Goal: Book appointment/travel/reservation

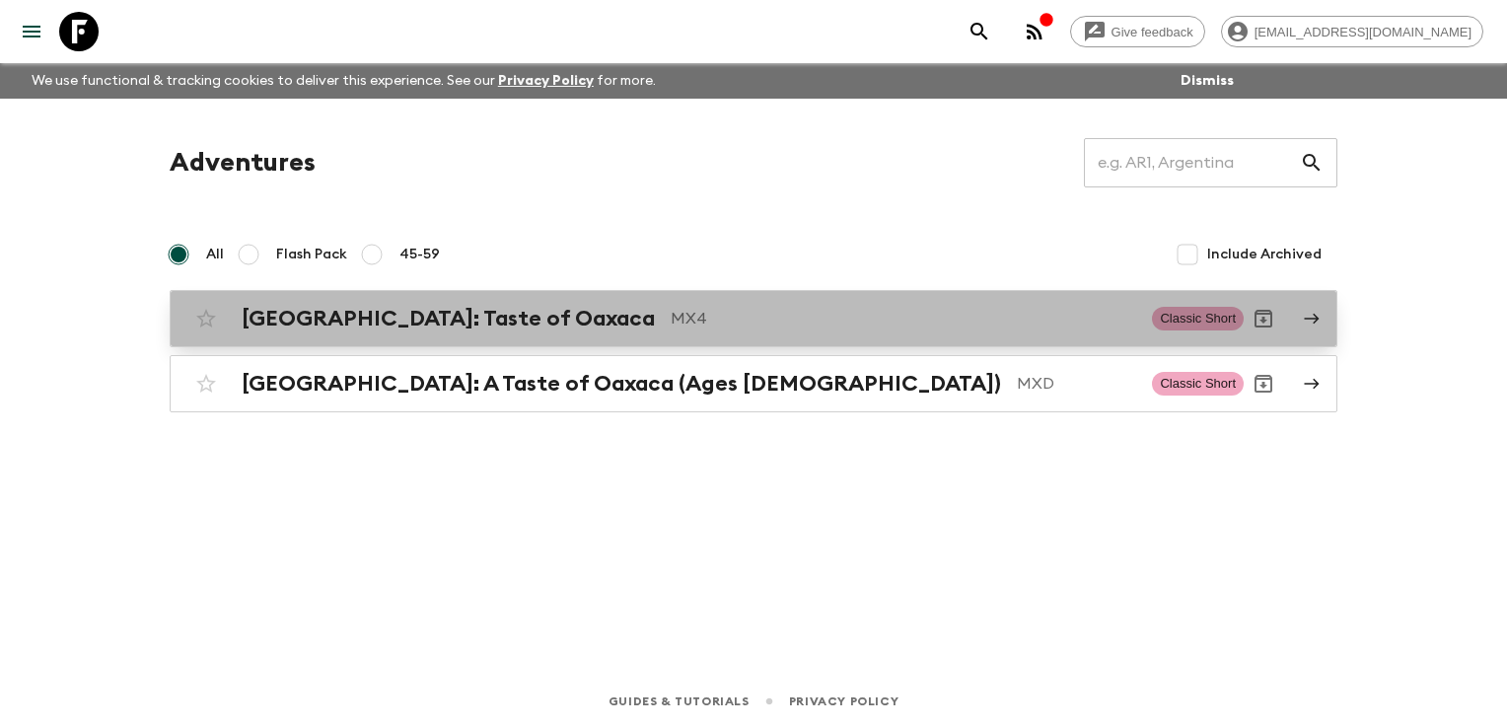
click at [671, 322] on p "MX4" at bounding box center [904, 319] width 466 height 24
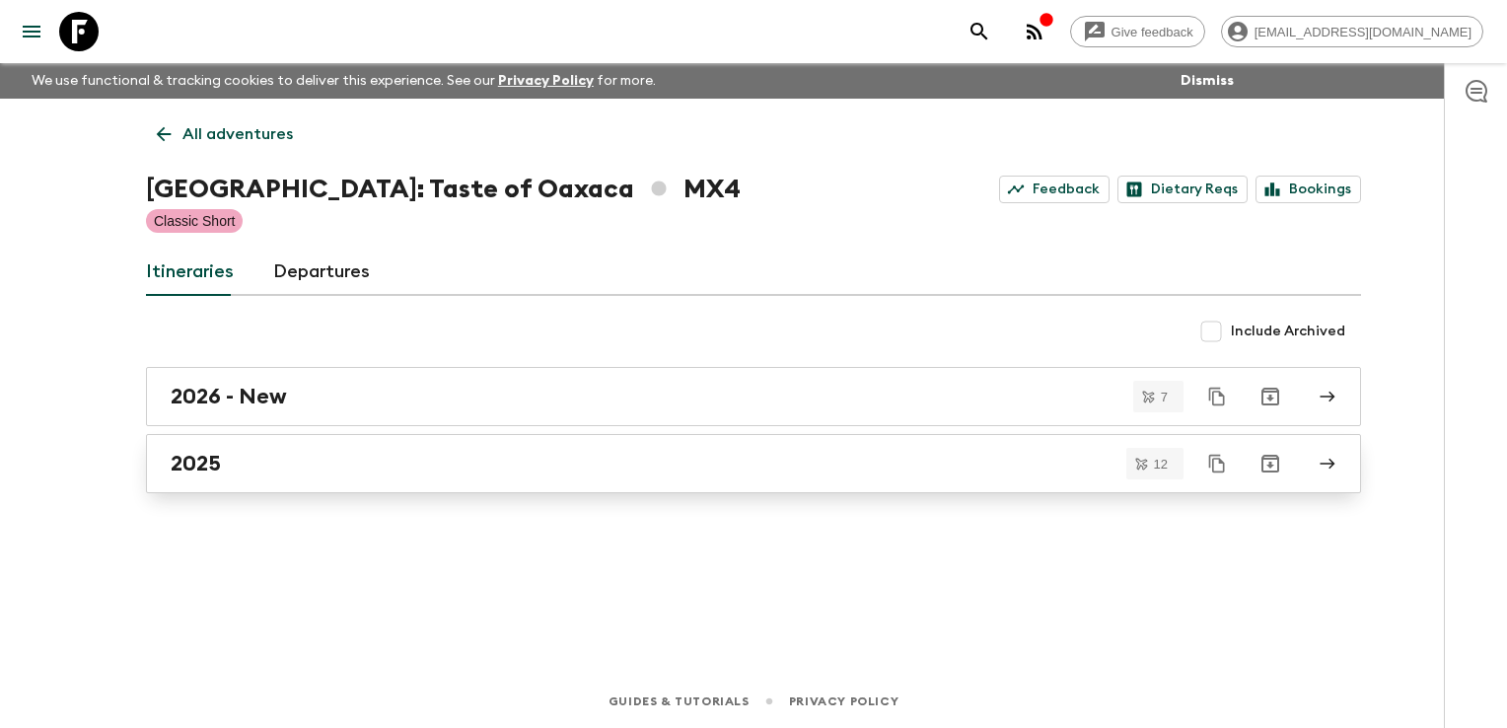
click at [655, 467] on div "2025" at bounding box center [735, 464] width 1128 height 26
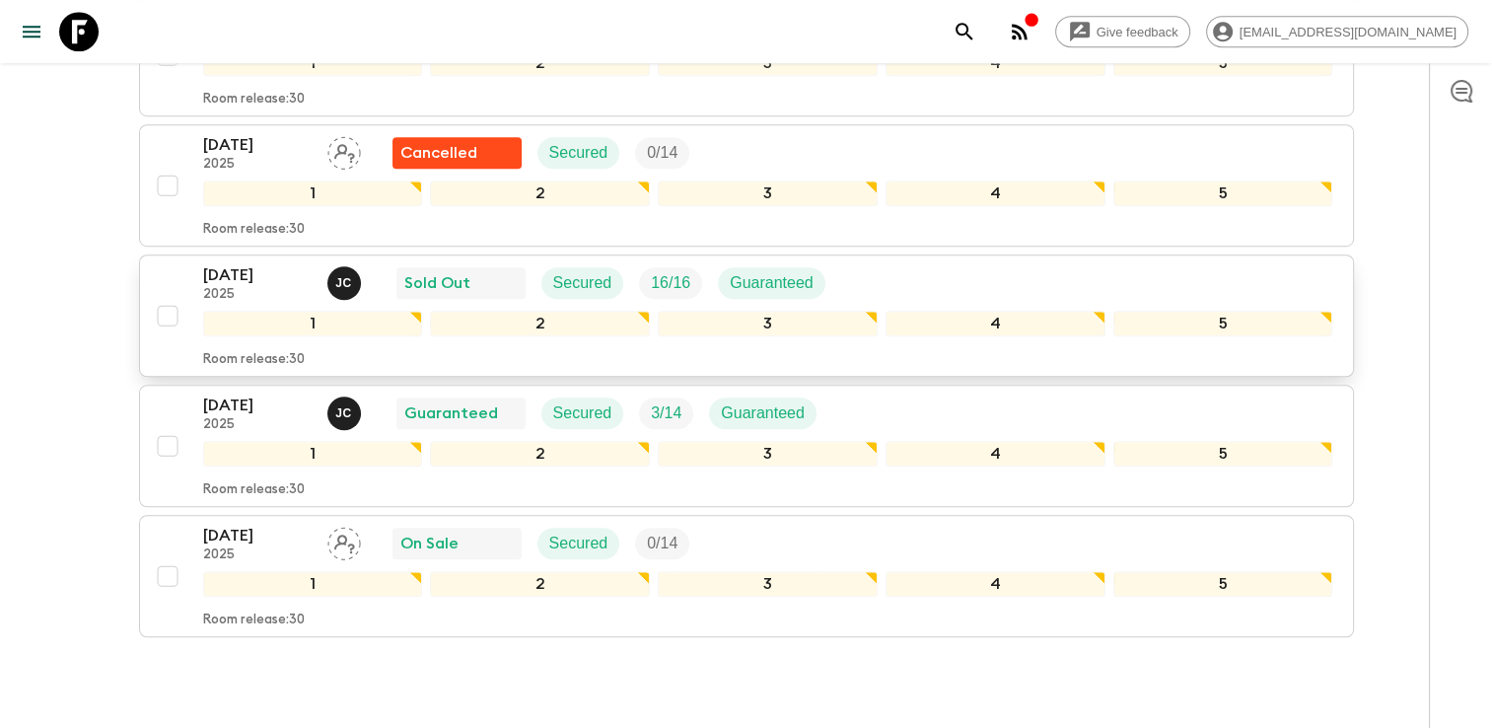
scroll to position [1417, 0]
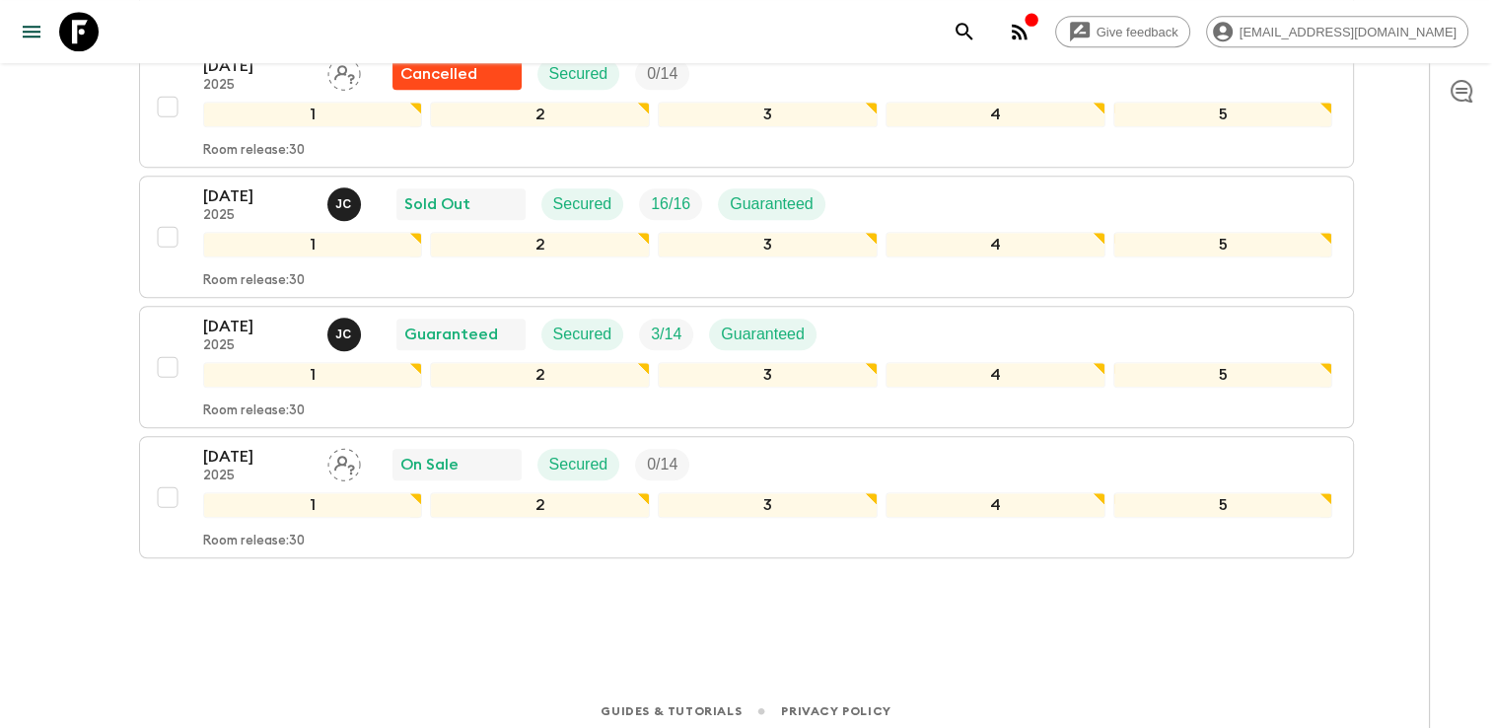
click at [1038, 26] on icon "button" at bounding box center [1031, 19] width 13 height 13
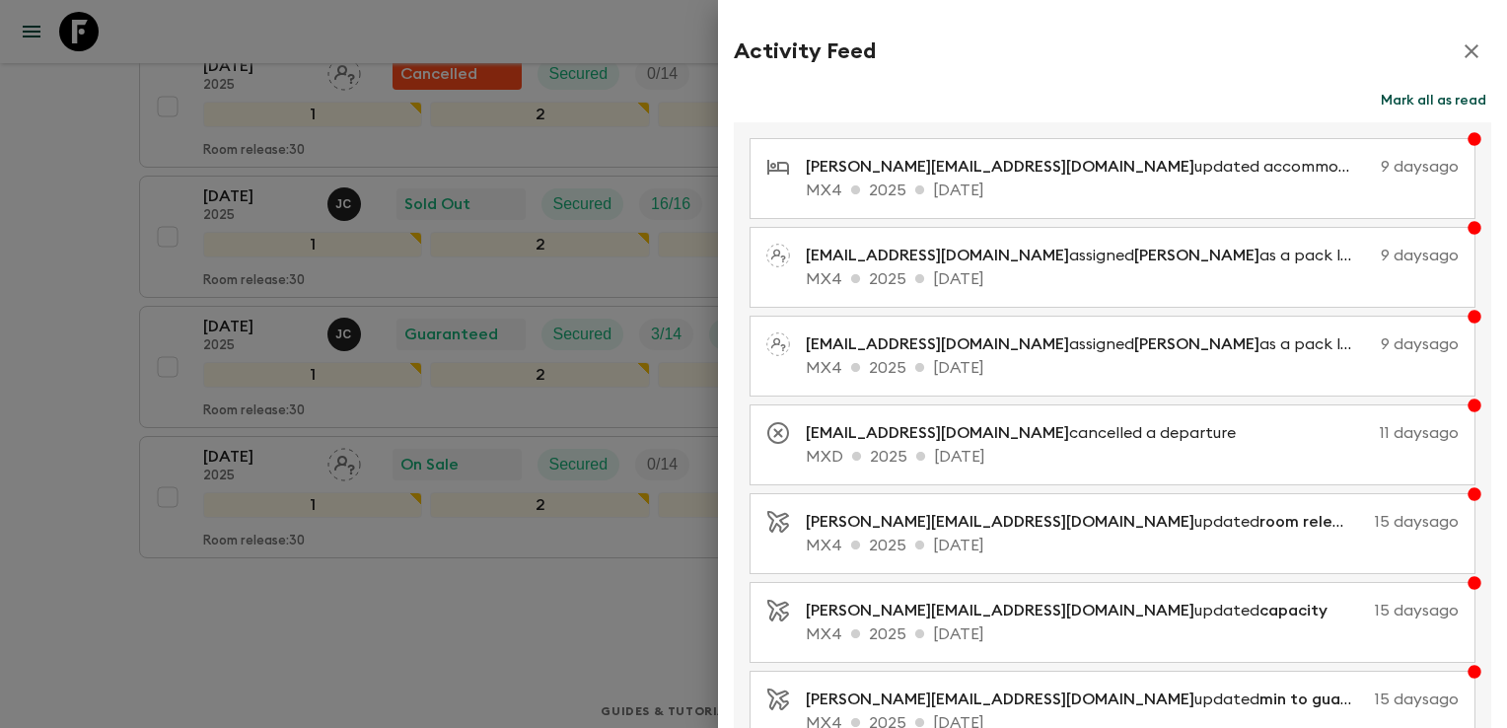
click at [1460, 57] on icon "button" at bounding box center [1472, 51] width 24 height 24
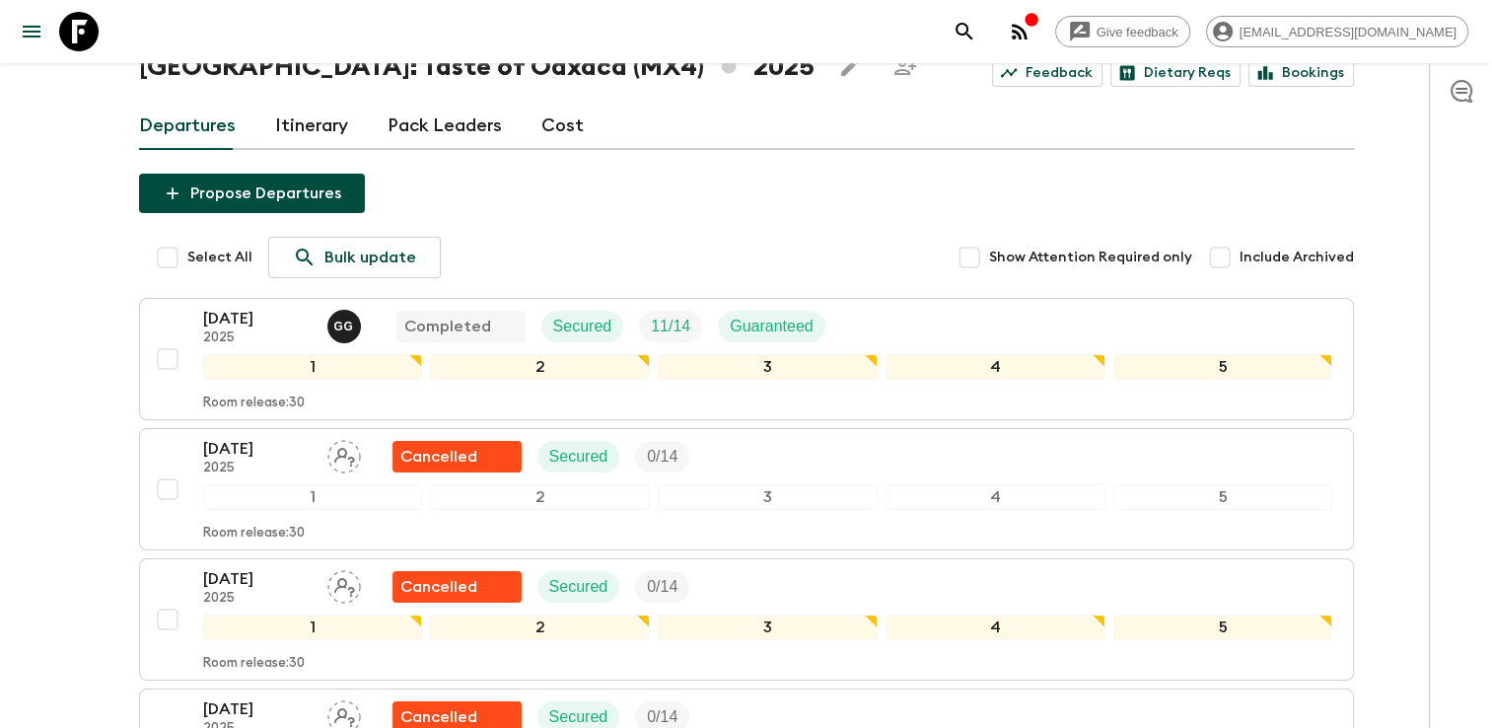
scroll to position [0, 0]
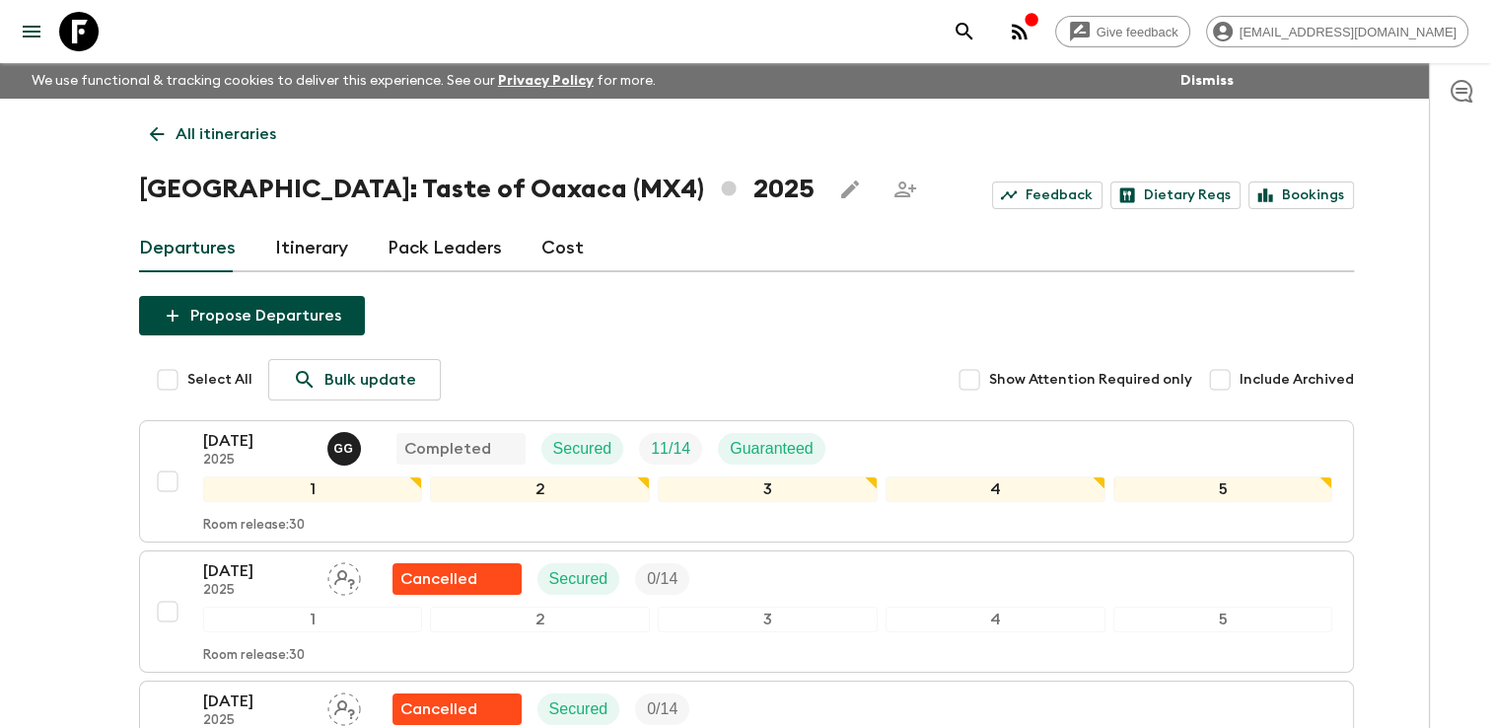
click at [215, 136] on p "All itineraries" at bounding box center [226, 134] width 101 height 24
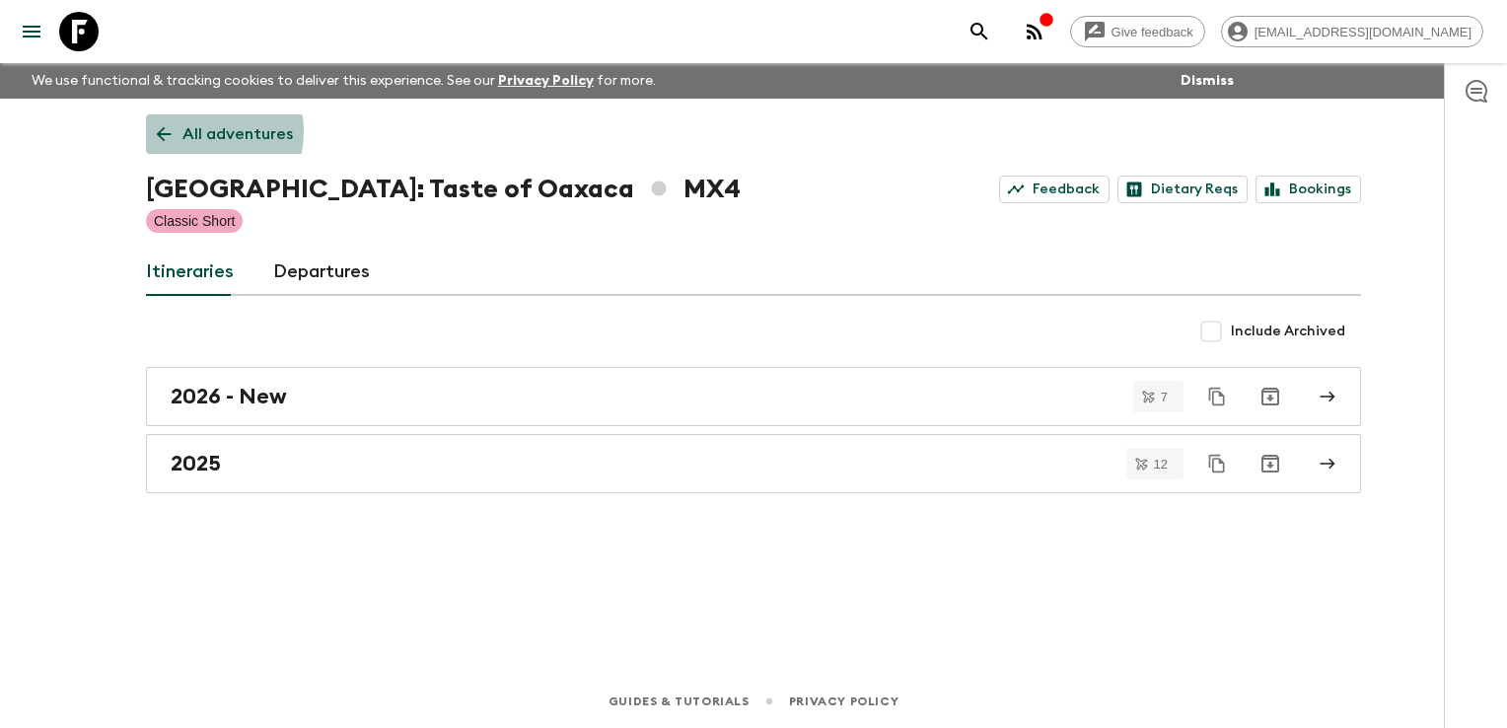
click at [189, 132] on p "All adventures" at bounding box center [237, 134] width 110 height 24
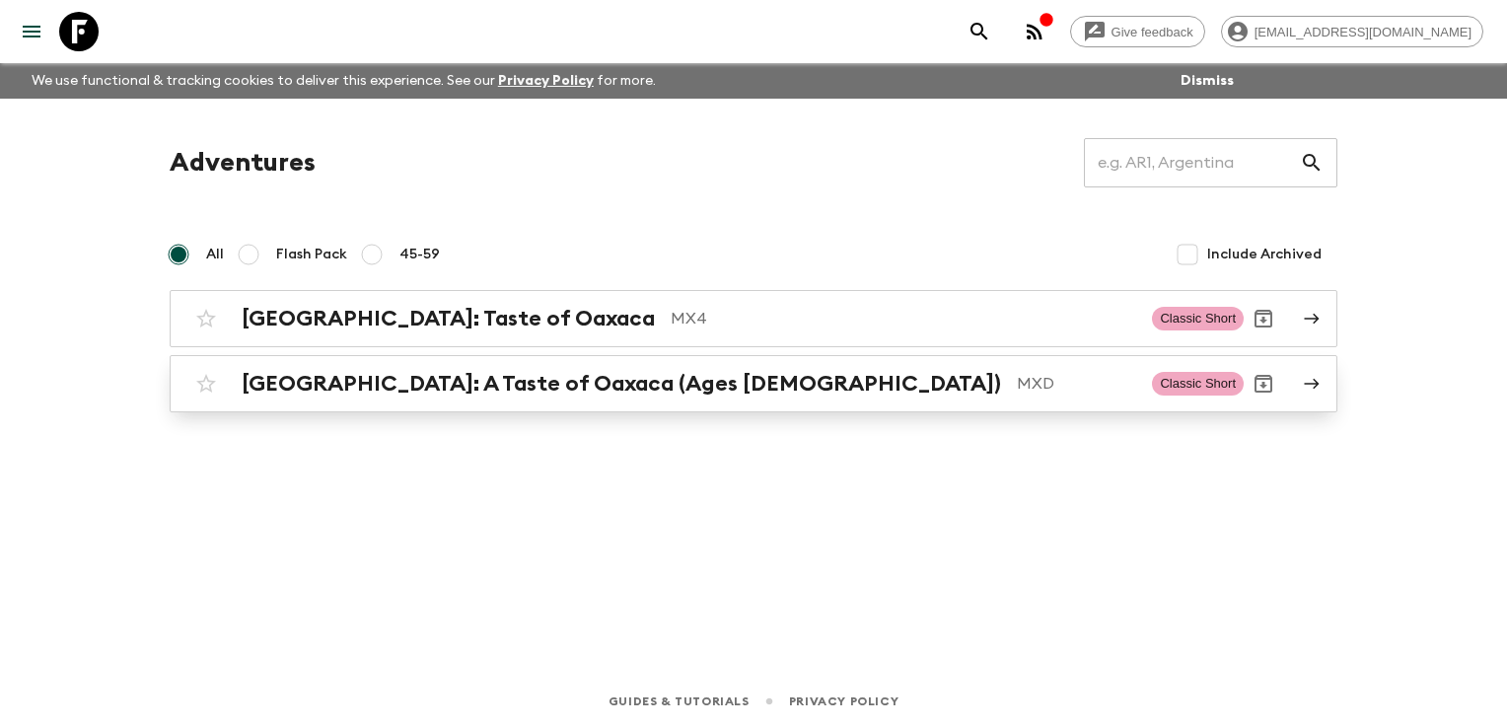
click at [410, 381] on h2 "[GEOGRAPHIC_DATA]: A Taste of Oaxaca (Ages [DEMOGRAPHIC_DATA])" at bounding box center [622, 384] width 760 height 26
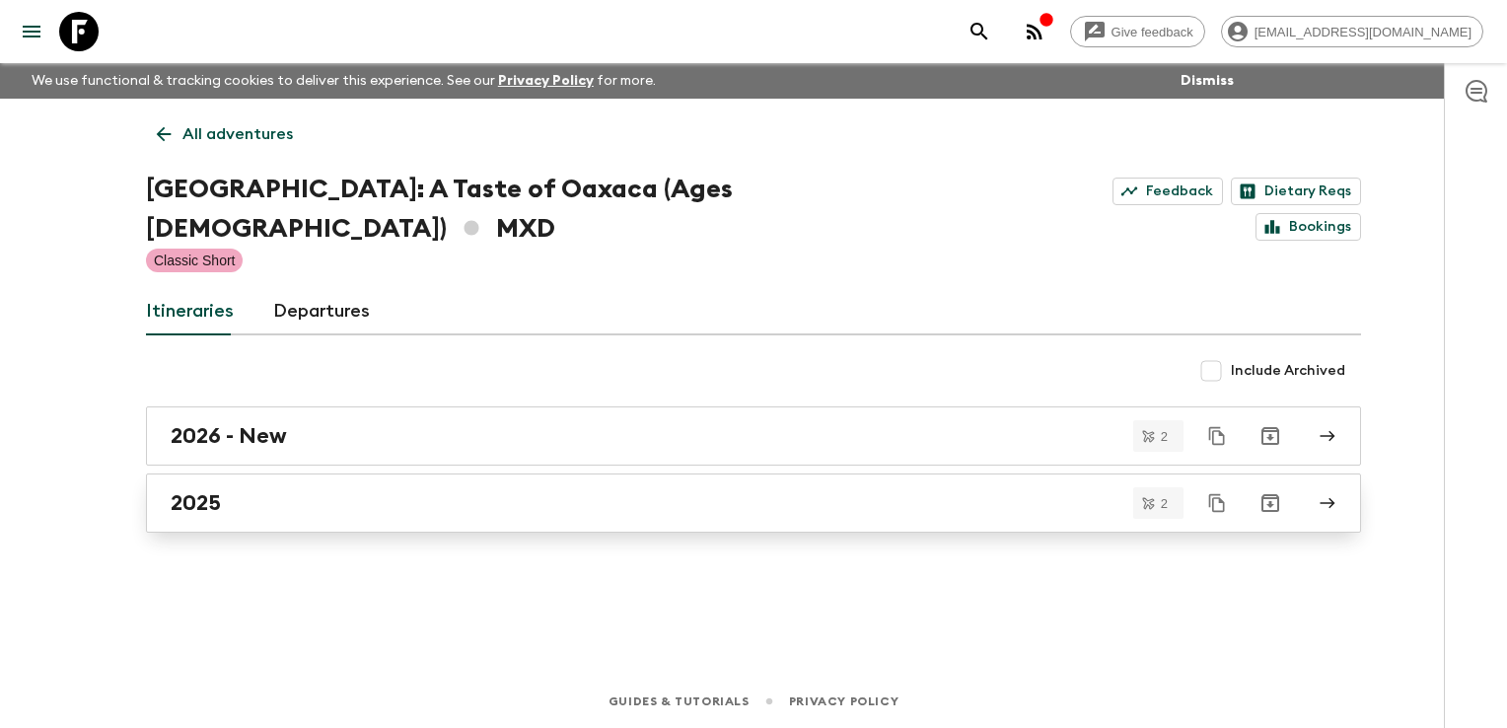
click at [268, 490] on div "2025" at bounding box center [735, 503] width 1128 height 26
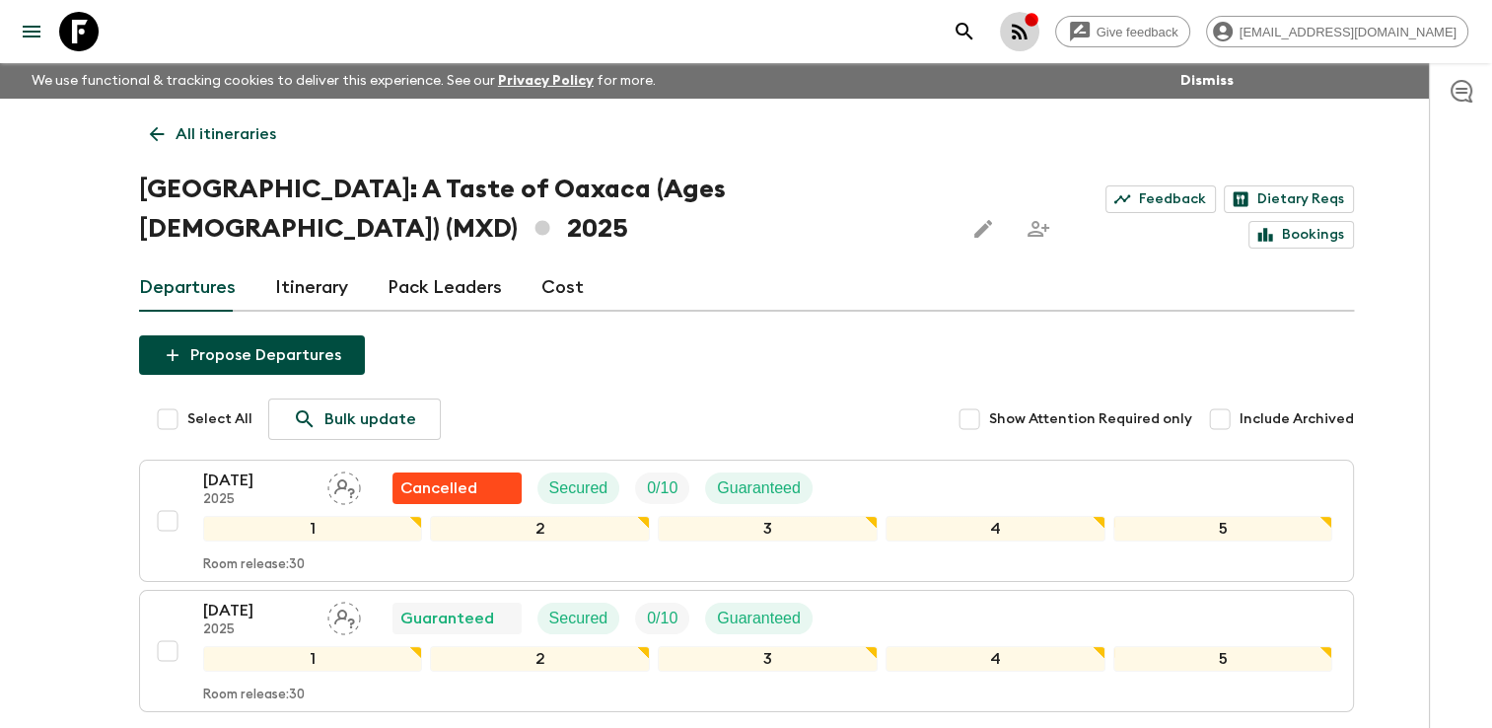
click at [1040, 30] on div "button" at bounding box center [1032, 22] width 16 height 20
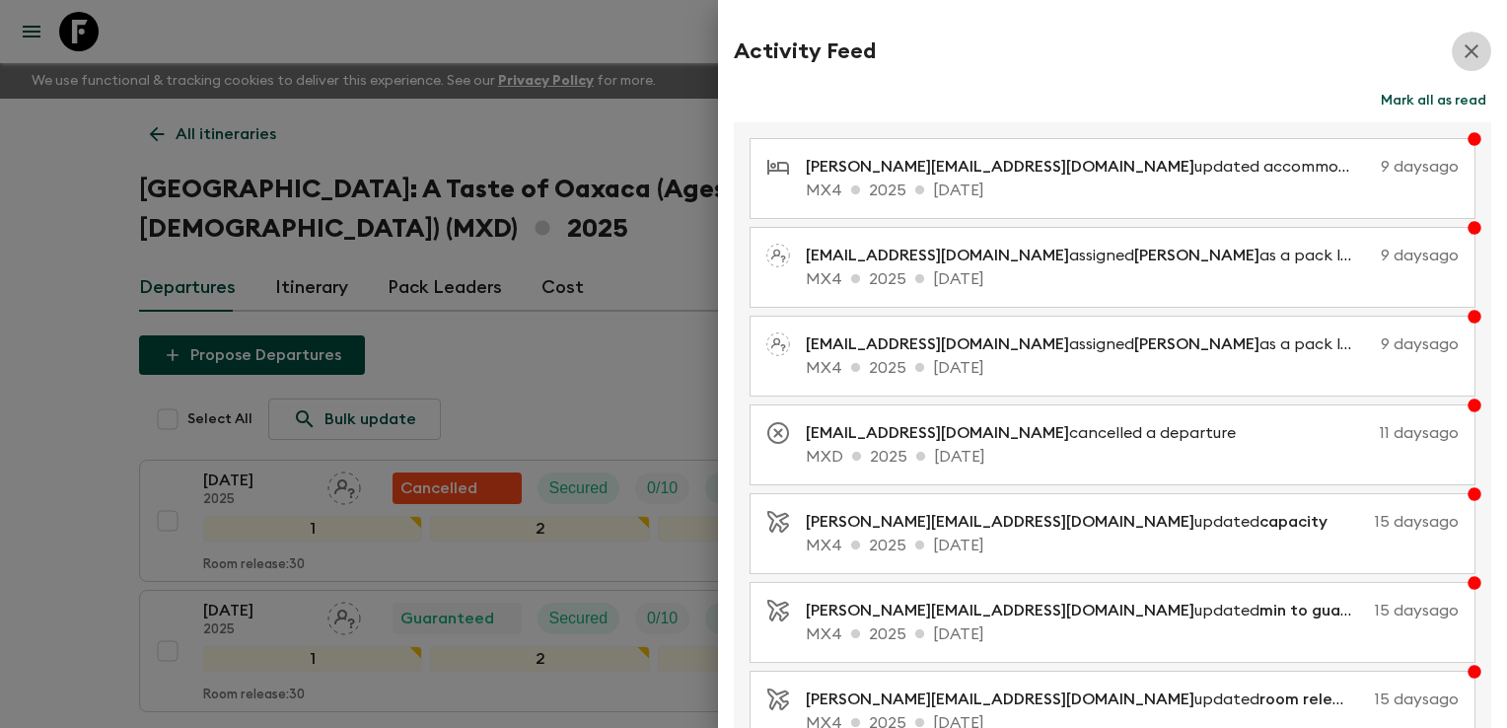
click at [1461, 61] on icon "button" at bounding box center [1472, 51] width 24 height 24
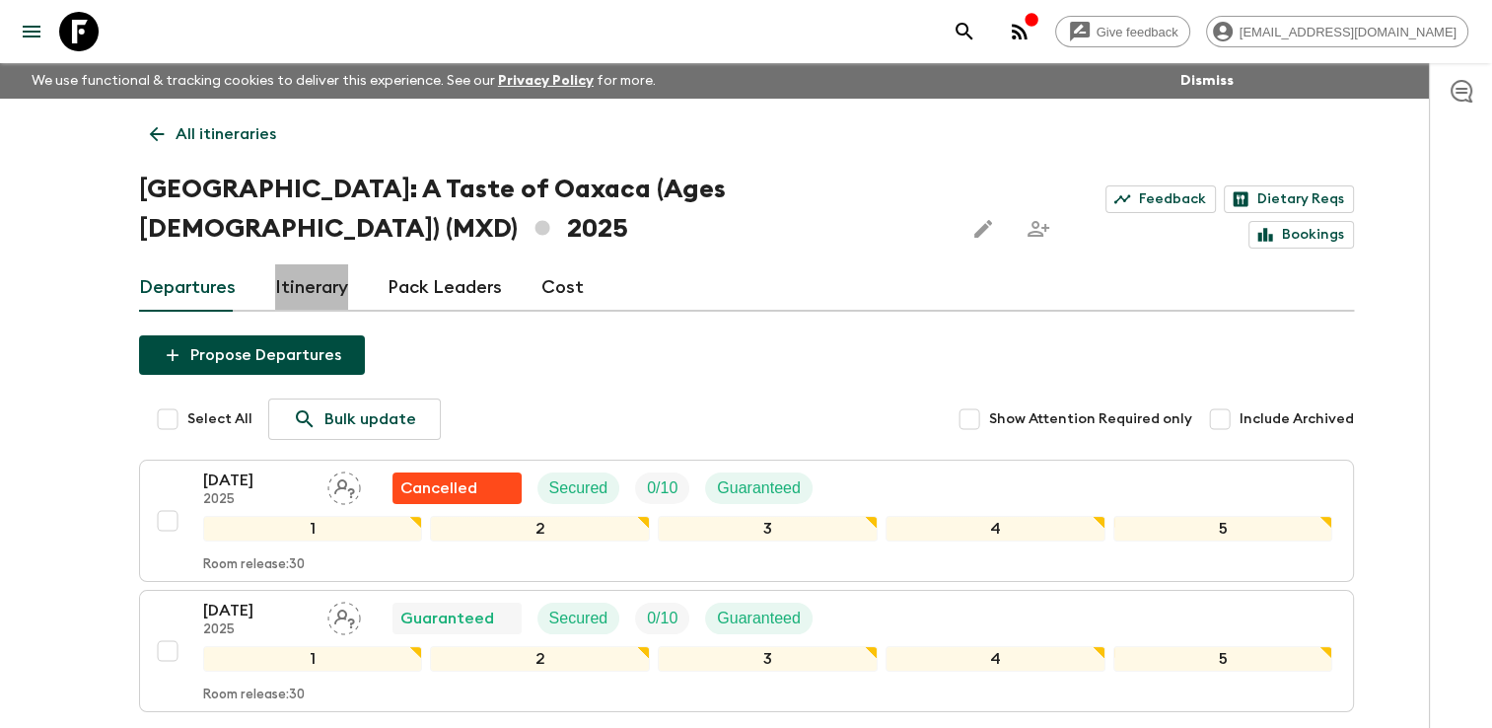
click at [303, 264] on link "Itinerary" at bounding box center [311, 287] width 73 height 47
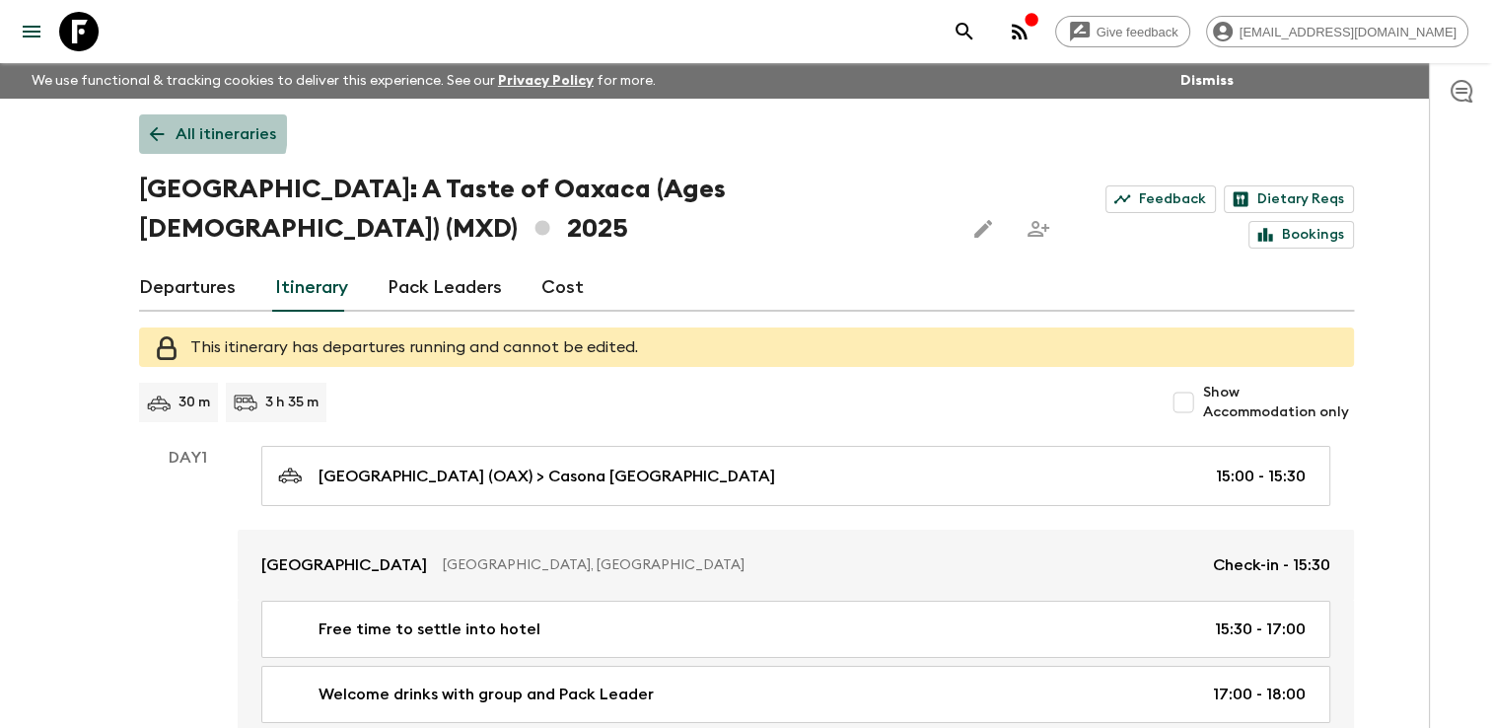
click at [182, 130] on p "All itineraries" at bounding box center [226, 134] width 101 height 24
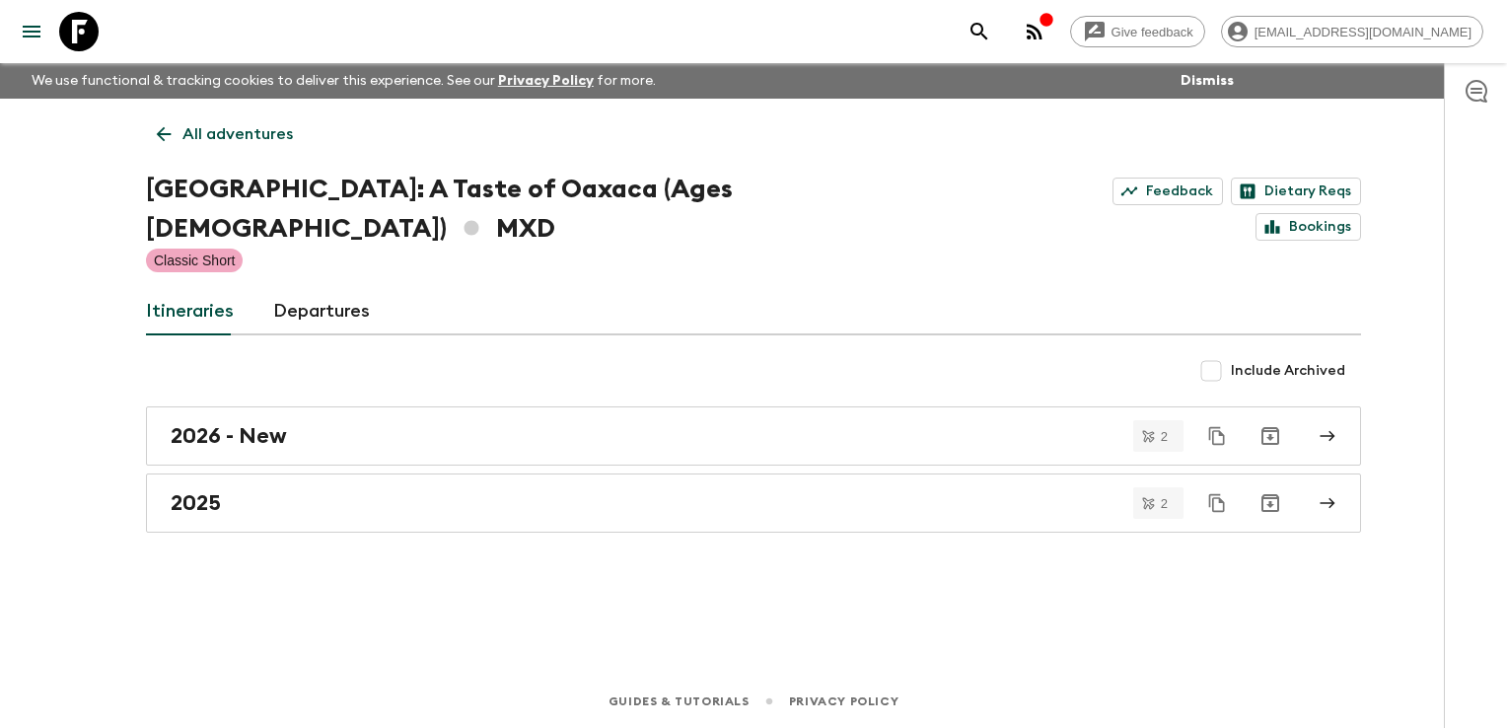
click at [211, 138] on p "All adventures" at bounding box center [237, 134] width 110 height 24
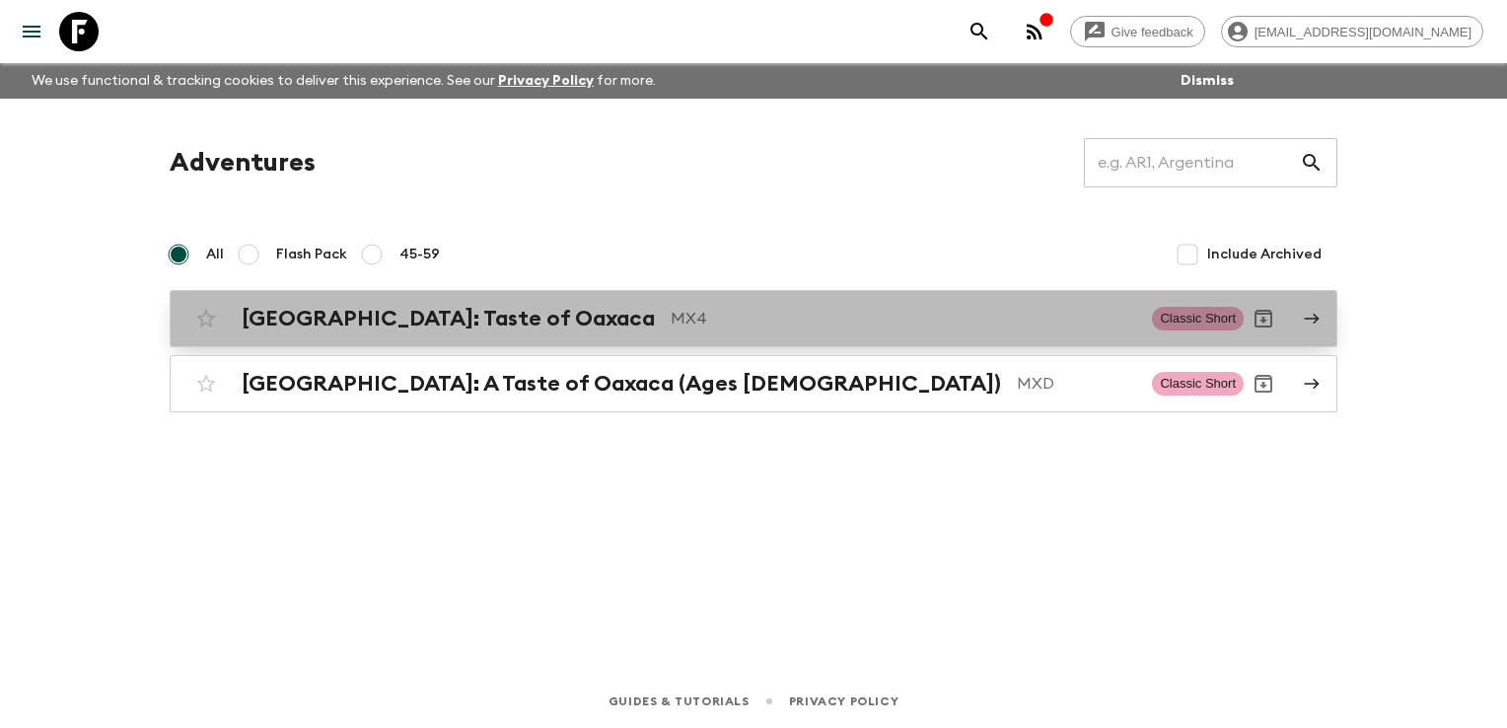
click at [408, 326] on h2 "[GEOGRAPHIC_DATA]: Taste of Oaxaca" at bounding box center [448, 319] width 413 height 26
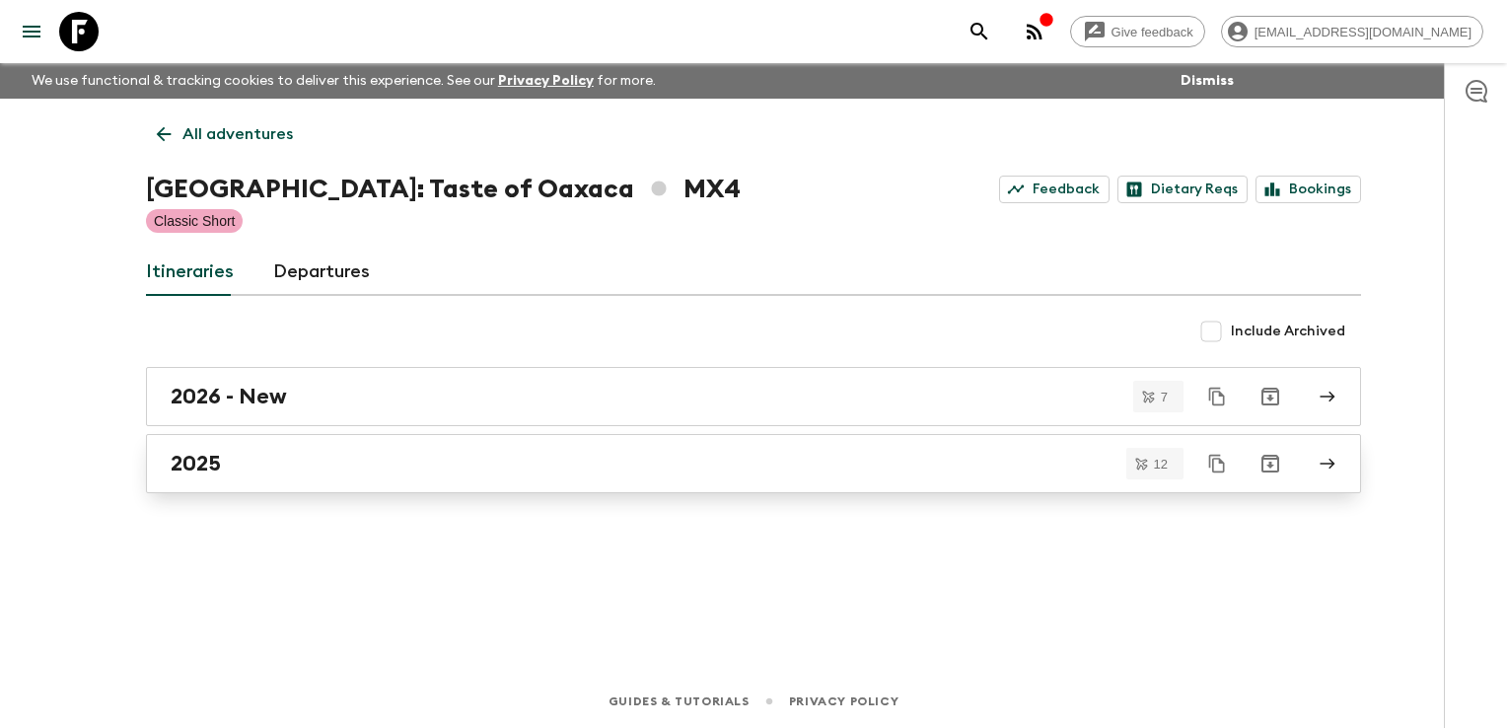
click at [338, 464] on div "2025" at bounding box center [735, 464] width 1128 height 26
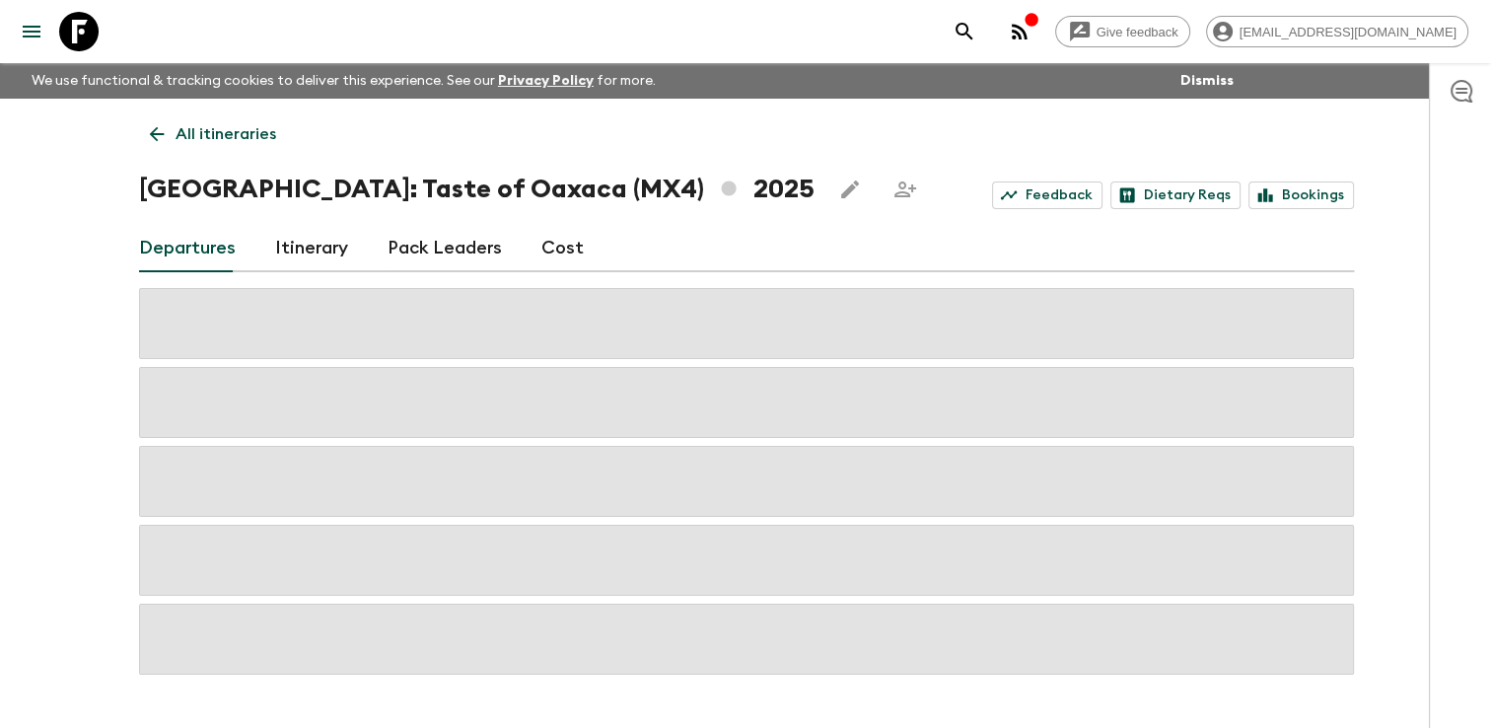
click at [563, 253] on link "Cost" at bounding box center [563, 248] width 42 height 47
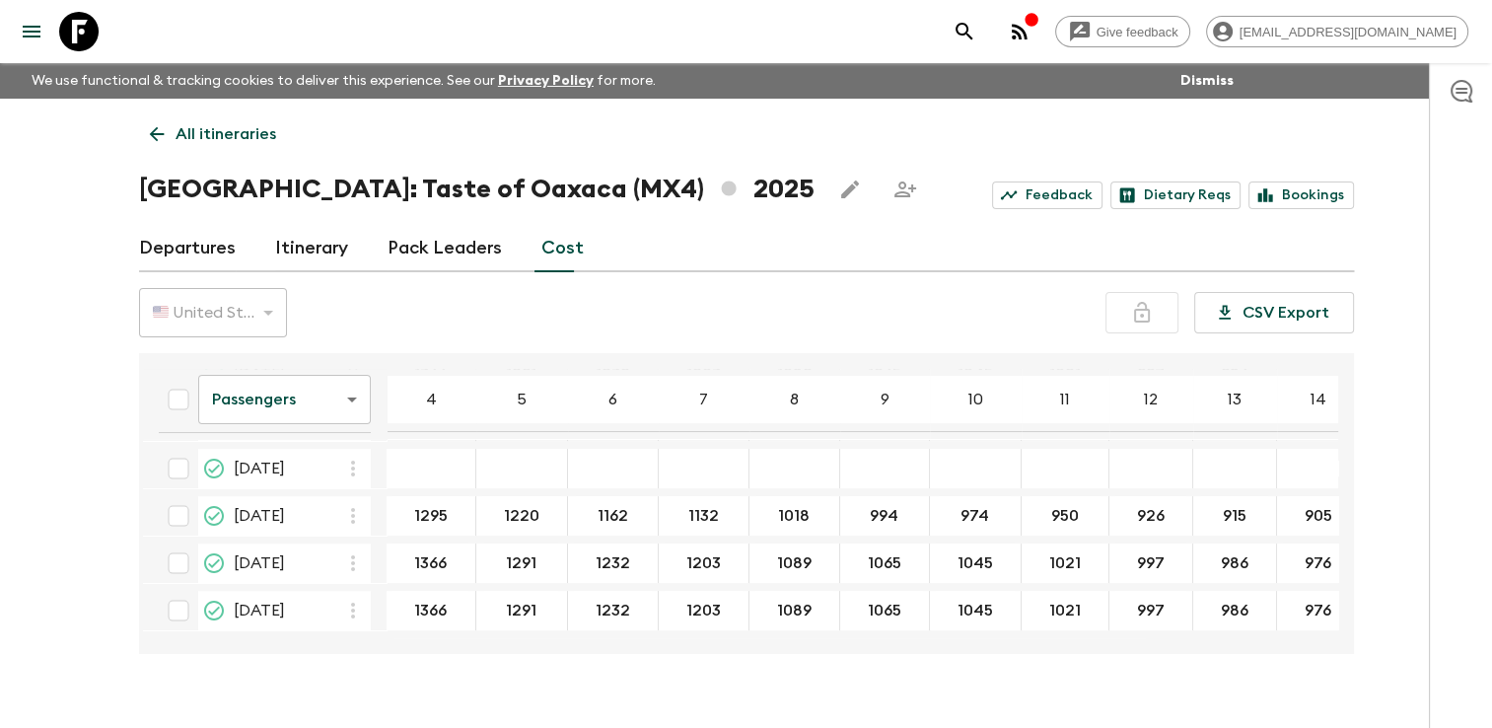
scroll to position [35, 0]
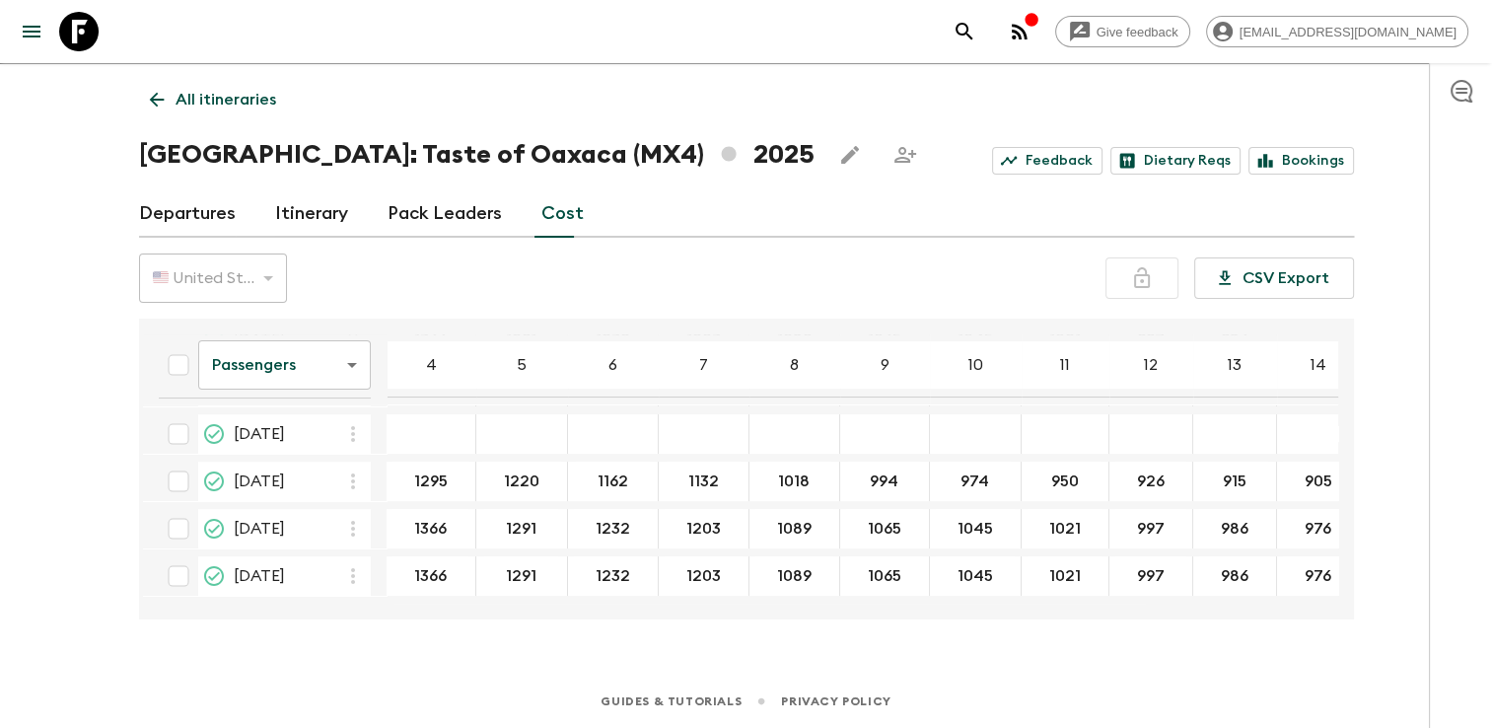
click at [213, 211] on link "Departures" at bounding box center [187, 213] width 97 height 47
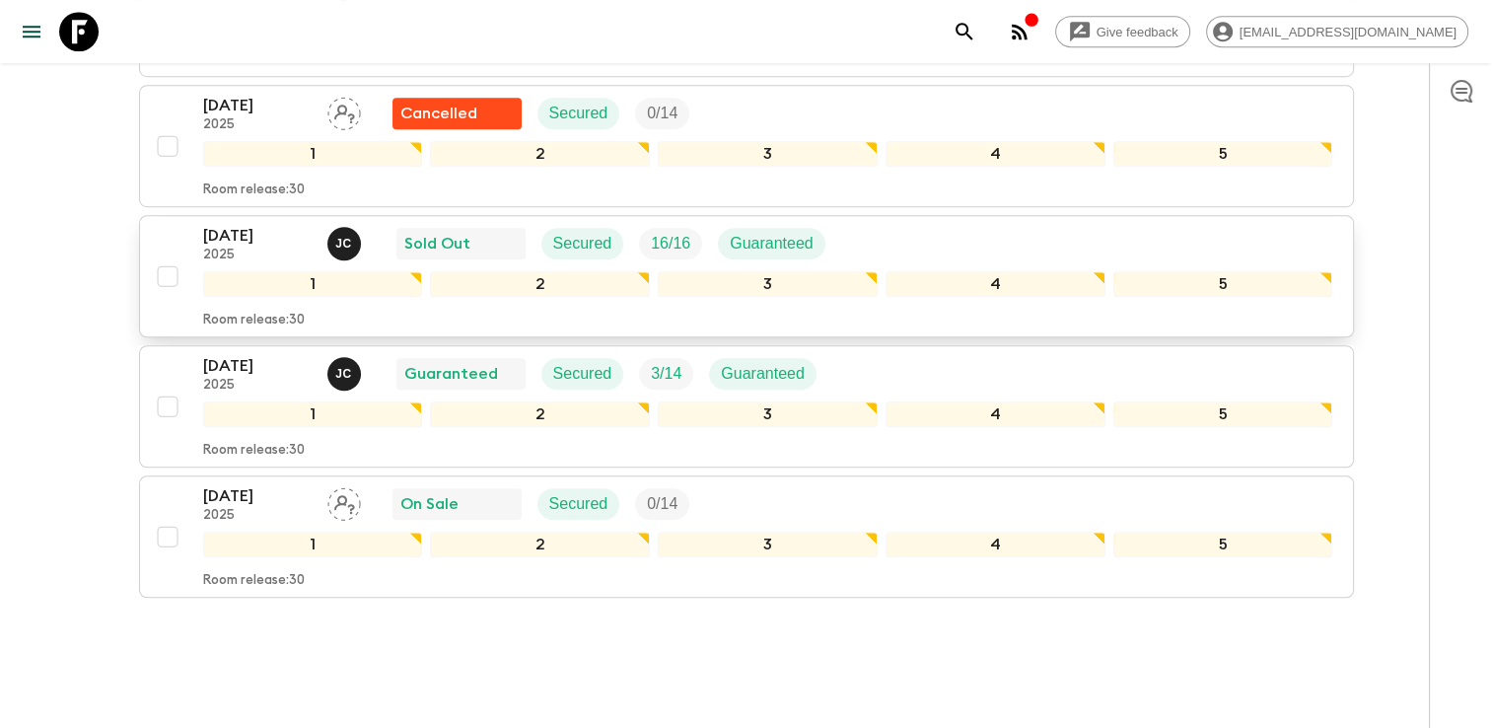
scroll to position [1417, 0]
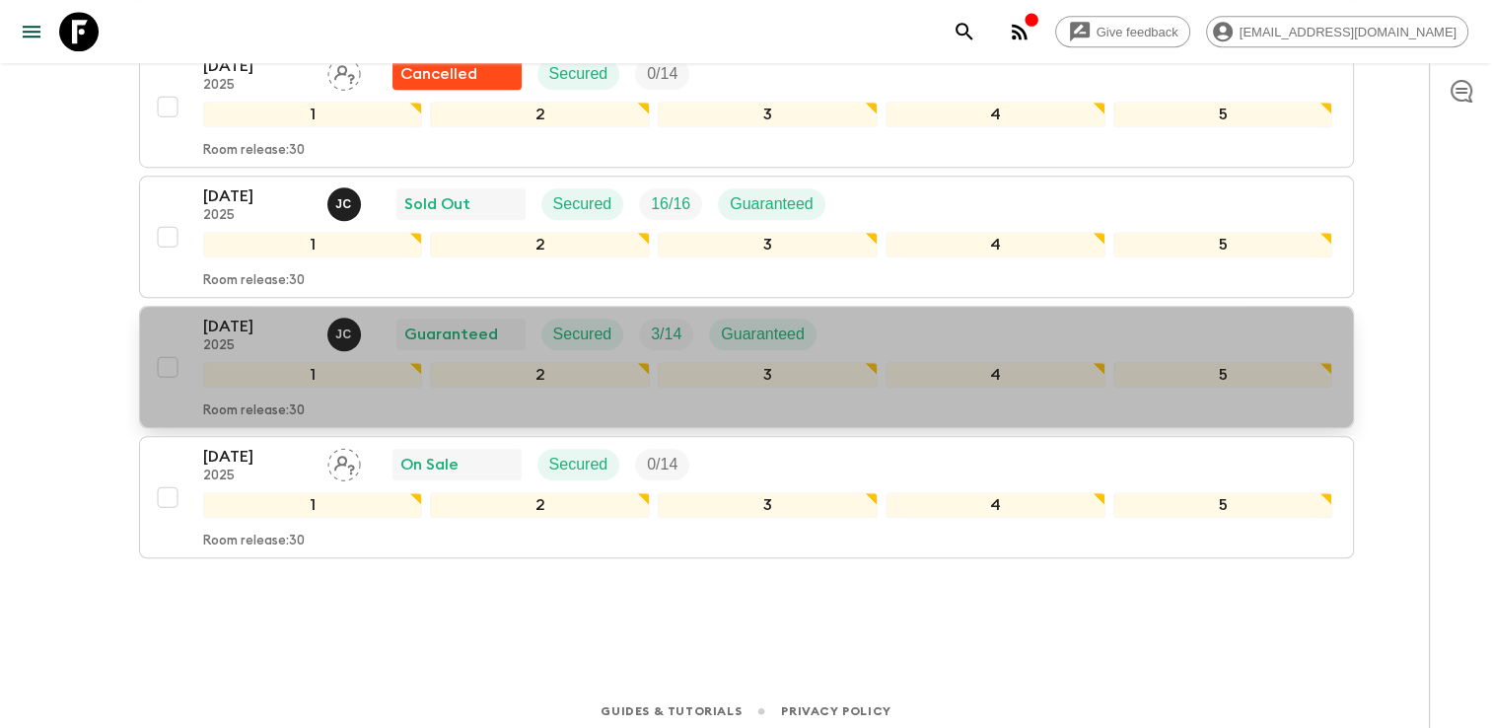
click at [248, 318] on p "[DATE]" at bounding box center [257, 327] width 109 height 24
